Goal: Information Seeking & Learning: Learn about a topic

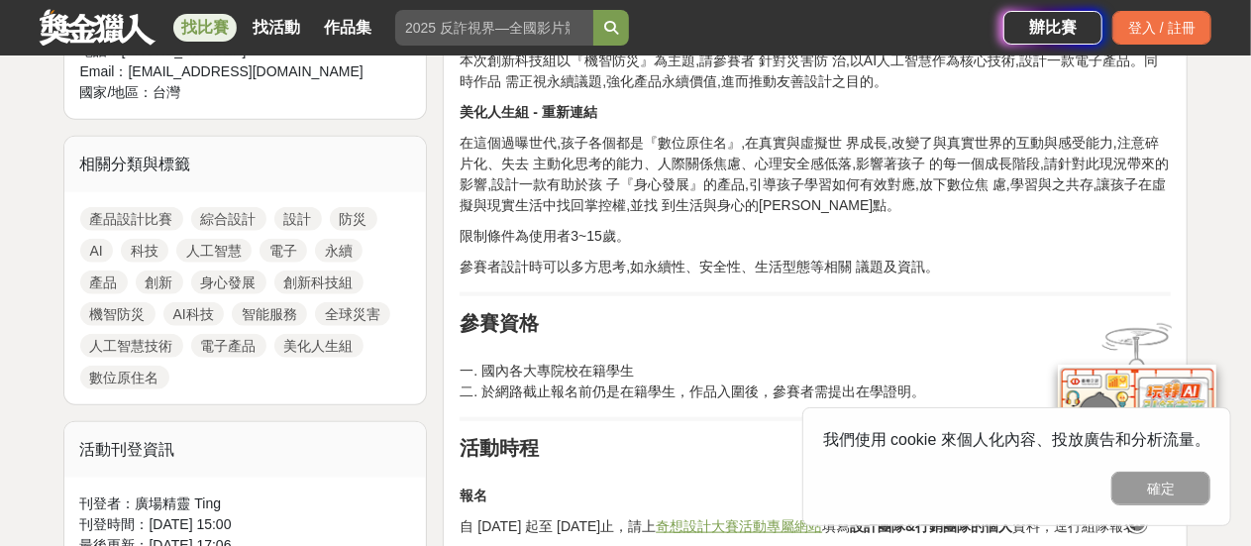
scroll to position [991, 0]
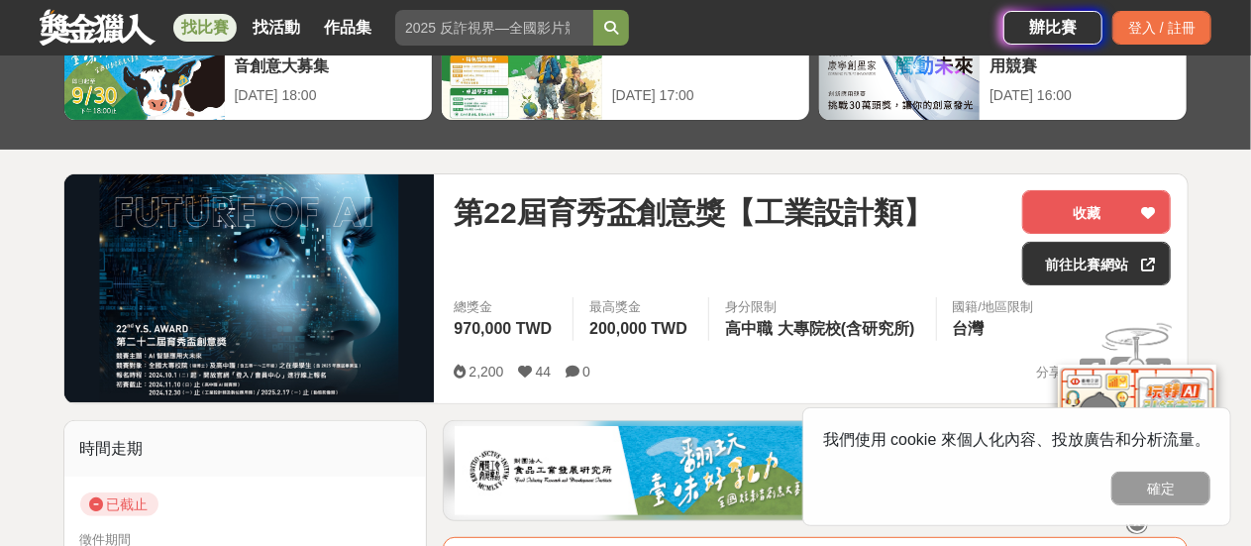
scroll to position [127, 0]
